Goal: Navigation & Orientation: Find specific page/section

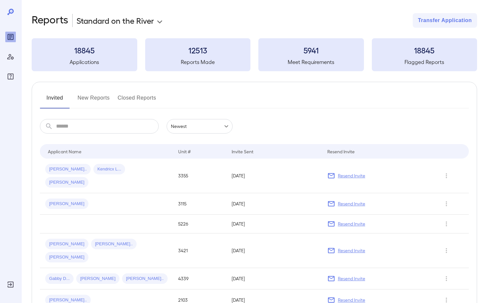
click at [93, 97] on button "New Reports" at bounding box center [94, 101] width 32 height 16
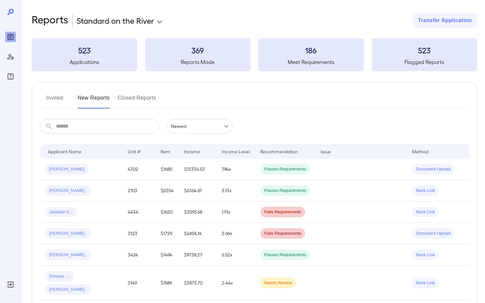
click at [55, 97] on button "Invited" at bounding box center [55, 101] width 30 height 16
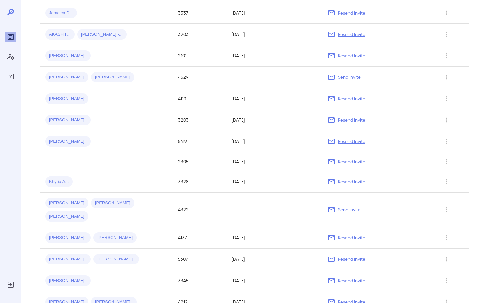
scroll to position [421, 0]
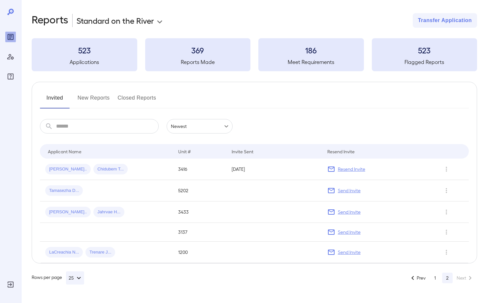
click at [91, 99] on button "New Reports" at bounding box center [94, 101] width 32 height 16
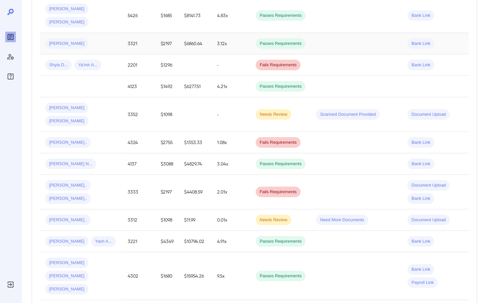
scroll to position [453, 0]
